Goal: Obtain resource: Obtain resource

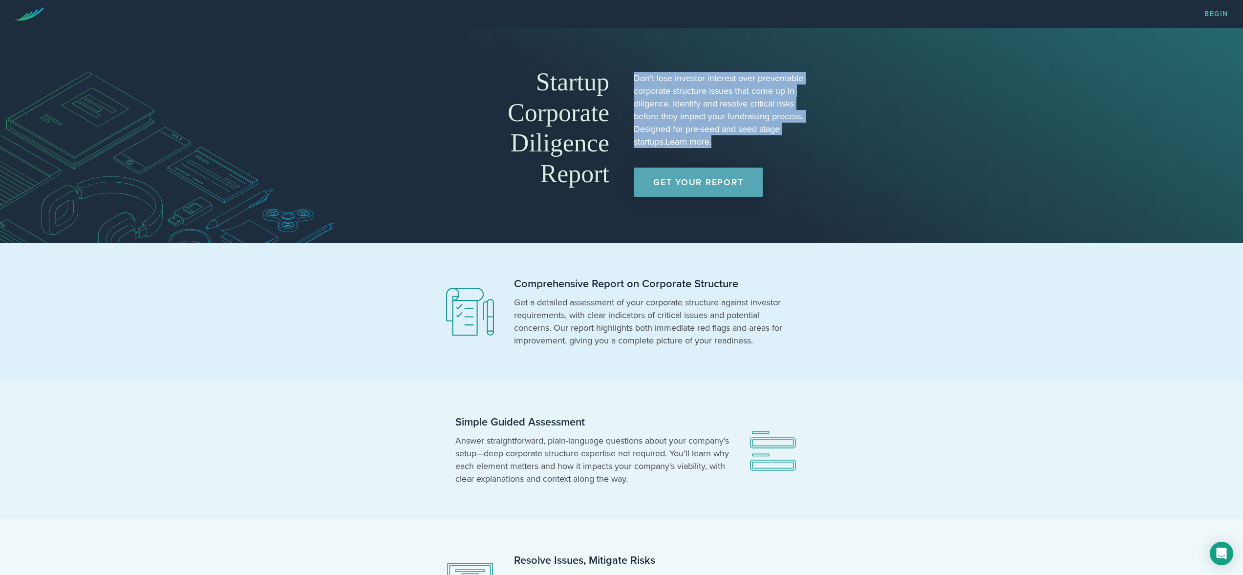
drag, startPoint x: 636, startPoint y: 78, endPoint x: 757, endPoint y: 139, distance: 135.5
click at [757, 139] on p "Don't lose investor interest over preventable corporate structure issues that c…" at bounding box center [721, 110] width 174 height 76
click at [690, 190] on link "Get Your Report" at bounding box center [698, 182] width 129 height 29
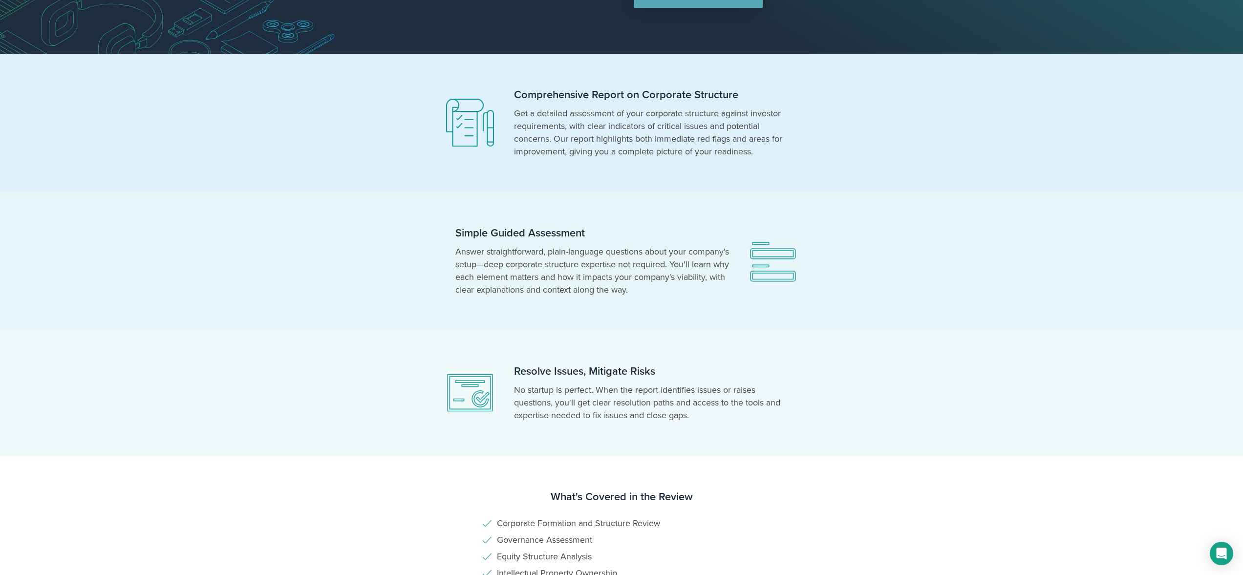
scroll to position [175, 0]
